Goal: Find specific page/section: Find specific page/section

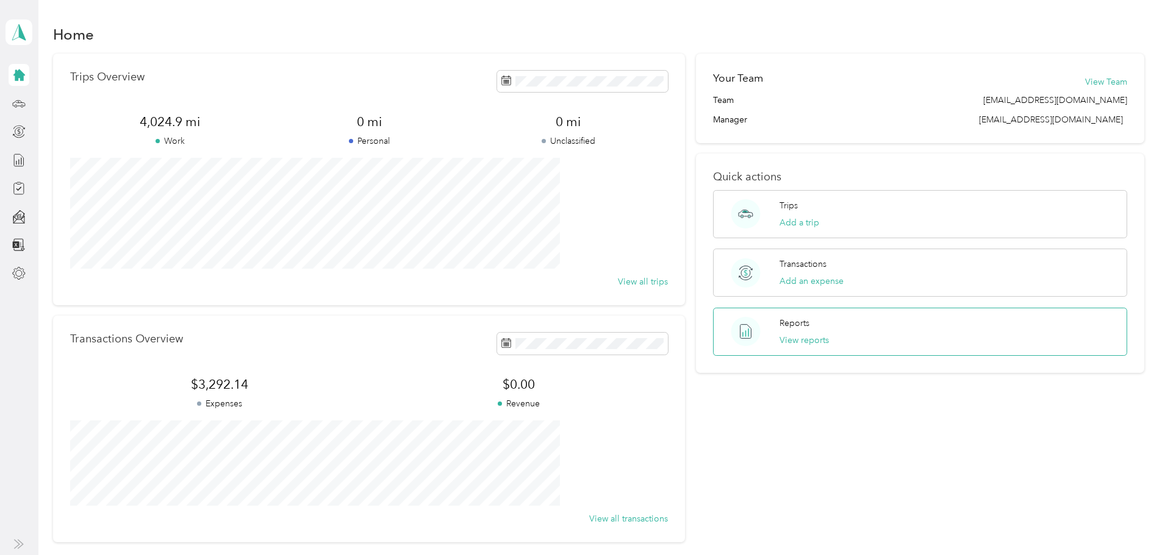
click at [813, 321] on div "Reports View reports" at bounding box center [920, 332] width 414 height 48
